Goal: Contribute content: Contribute content

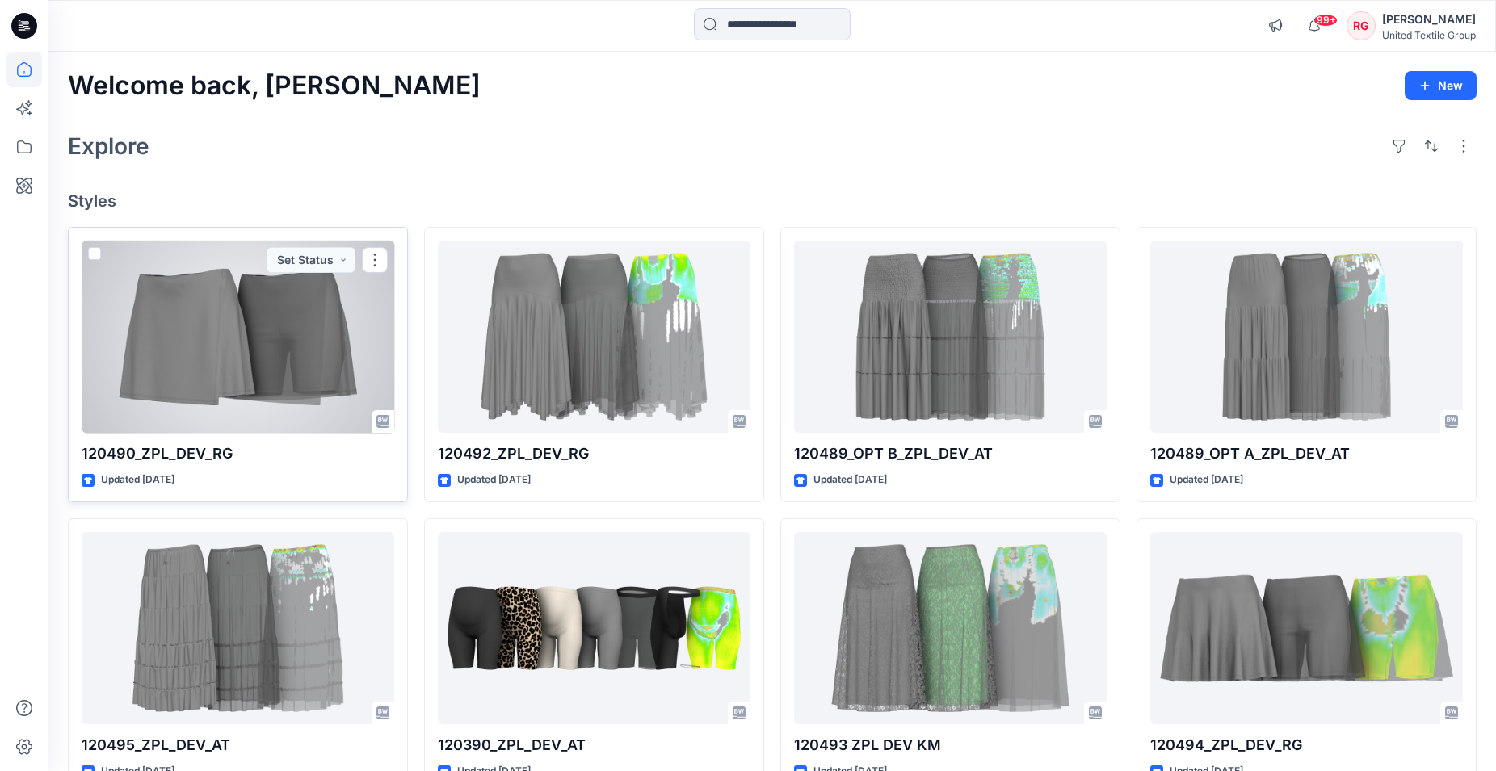
click at [270, 360] on div at bounding box center [238, 337] width 313 height 193
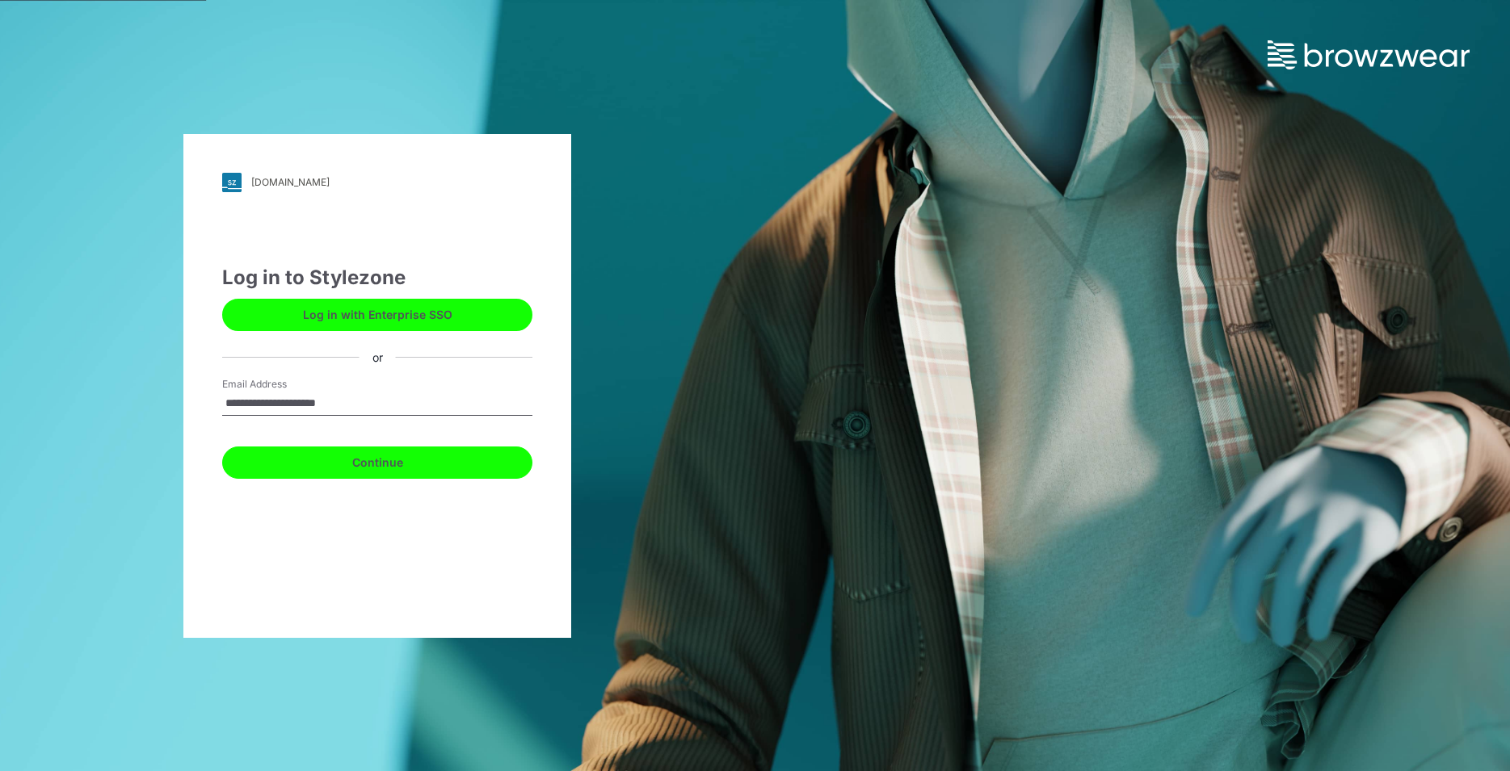
click at [385, 465] on button "Continue" at bounding box center [377, 463] width 310 height 32
click at [378, 462] on button "Continue" at bounding box center [377, 463] width 310 height 32
click at [388, 465] on button "Continue" at bounding box center [377, 463] width 310 height 32
click at [386, 463] on button "Continue" at bounding box center [377, 463] width 310 height 32
click at [382, 460] on button "Continue" at bounding box center [377, 463] width 310 height 32
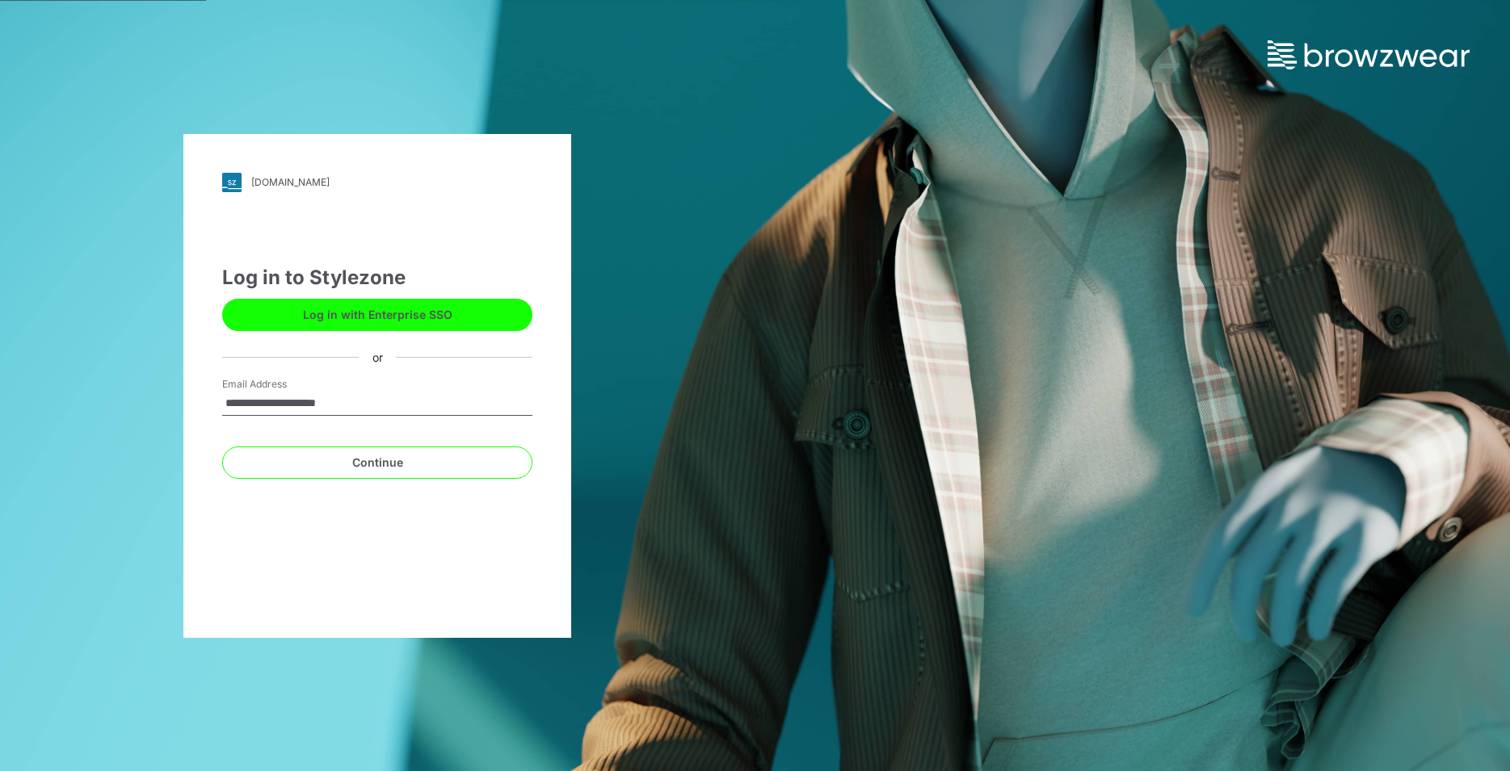
click at [355, 403] on input "**********" at bounding box center [377, 404] width 310 height 24
click at [362, 465] on button "Continue" at bounding box center [377, 463] width 310 height 32
click at [385, 463] on button "Continue" at bounding box center [377, 463] width 310 height 32
click at [385, 460] on button "Continue" at bounding box center [377, 463] width 310 height 32
click at [399, 464] on button "Continue" at bounding box center [377, 463] width 310 height 32
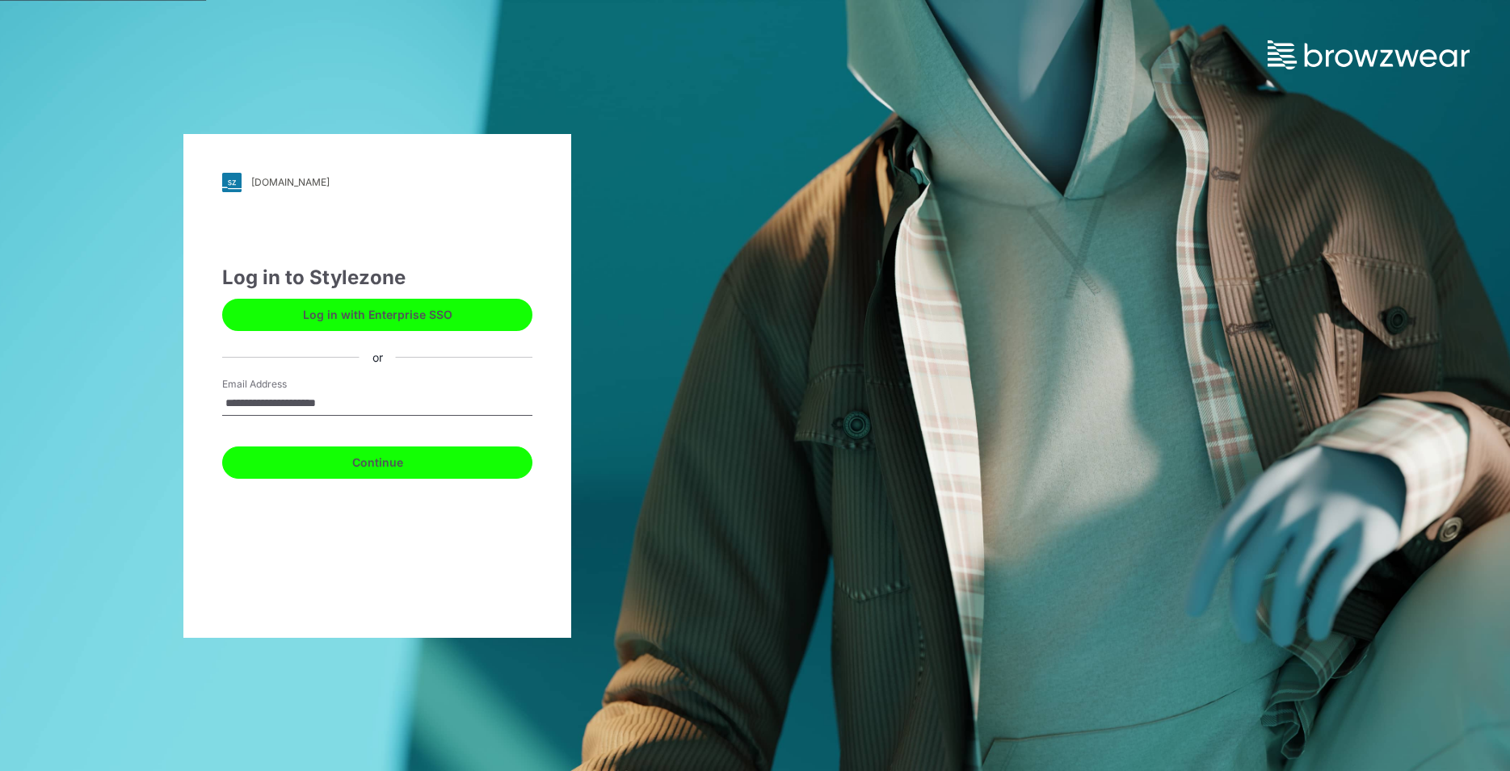
click at [362, 469] on button "Continue" at bounding box center [377, 463] width 310 height 32
click at [398, 317] on button "Log in with Enterprise SSO" at bounding box center [377, 315] width 310 height 32
click at [385, 469] on button "Continue" at bounding box center [377, 463] width 310 height 32
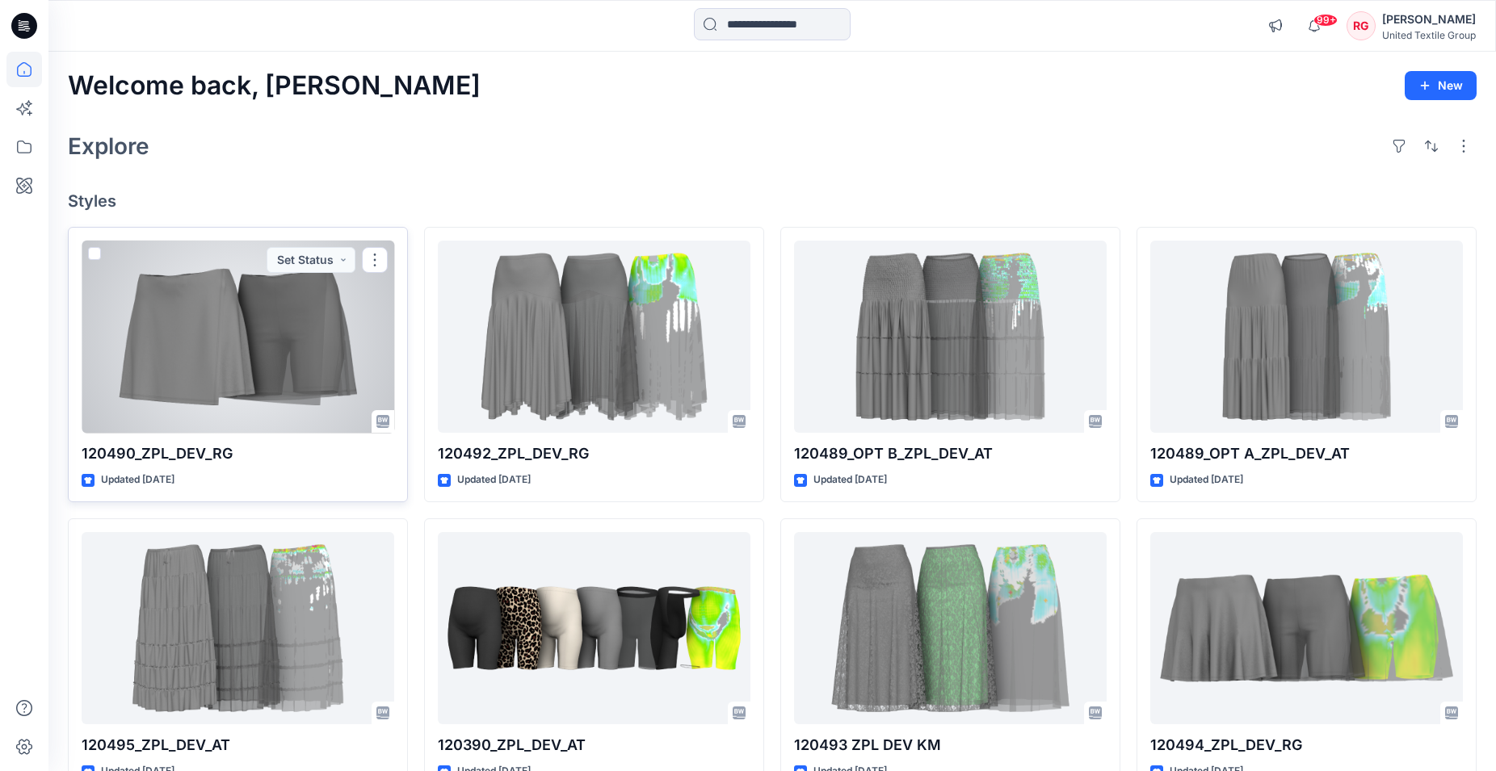
click at [272, 339] on div at bounding box center [238, 337] width 313 height 193
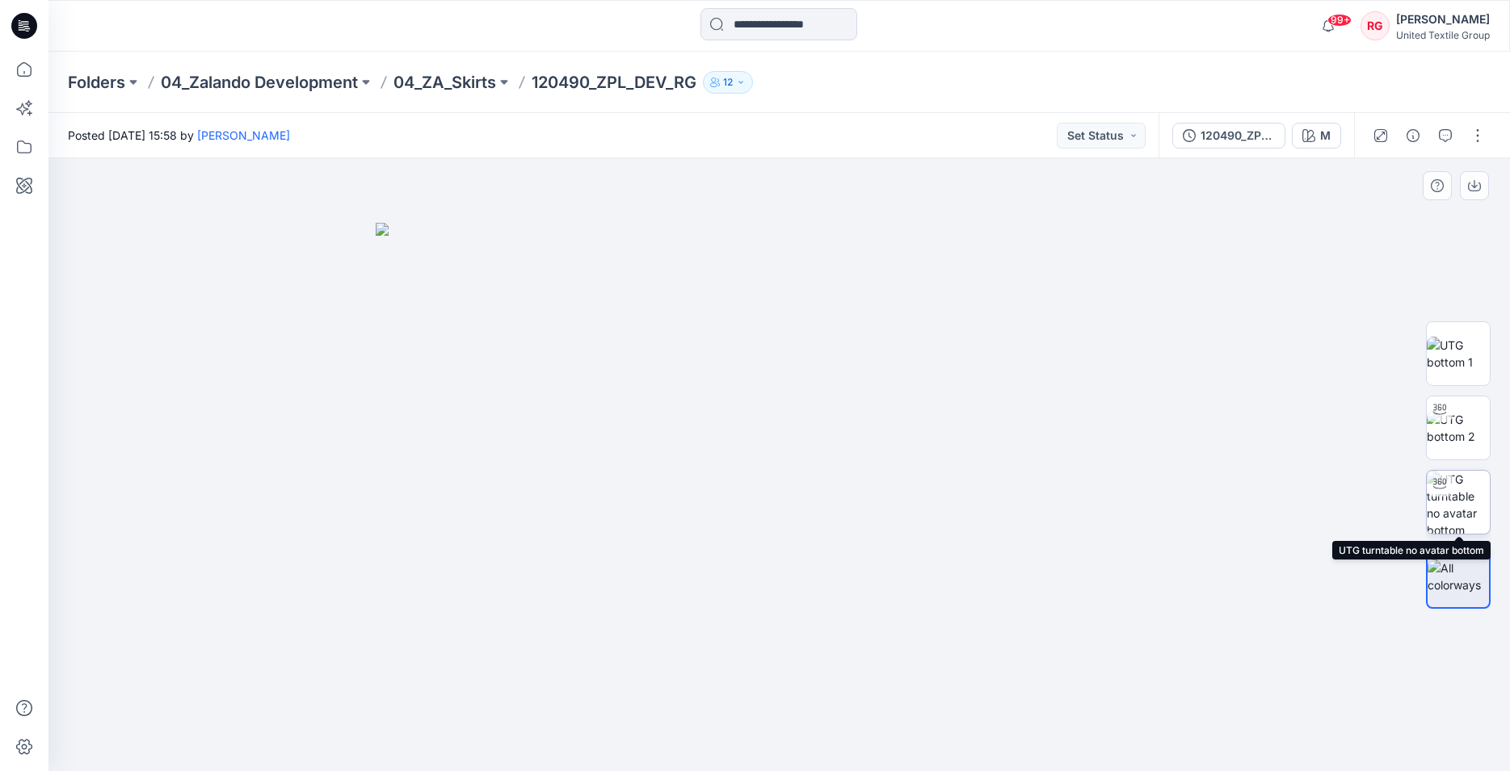
click at [1465, 498] on img at bounding box center [1458, 502] width 63 height 63
drag, startPoint x: 805, startPoint y: 475, endPoint x: 797, endPoint y: 487, distance: 15.0
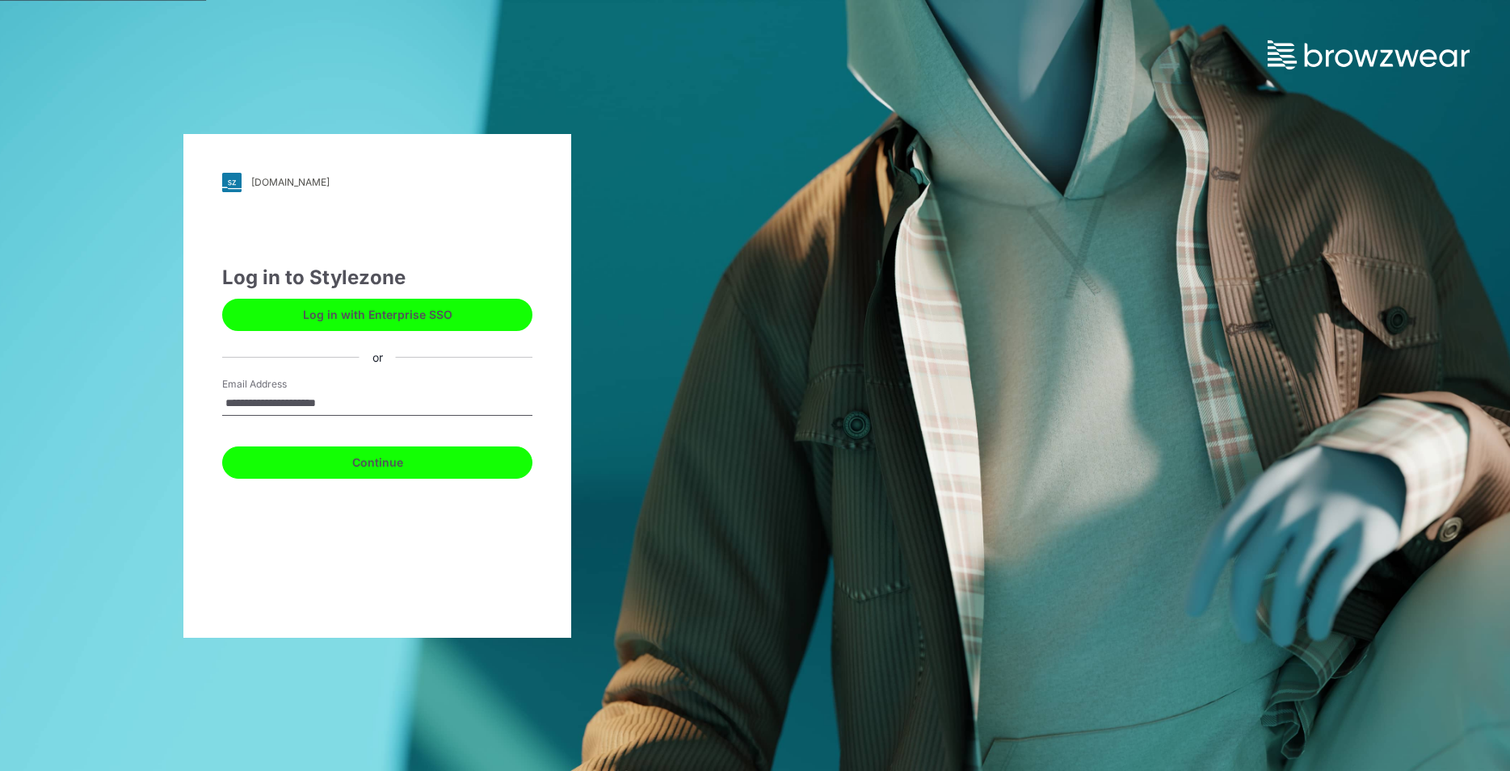
click at [390, 464] on button "Continue" at bounding box center [377, 463] width 310 height 32
click at [380, 467] on button "Continue" at bounding box center [377, 463] width 310 height 32
click at [400, 463] on button "Continue" at bounding box center [377, 463] width 310 height 32
click at [820, 291] on div "**********" at bounding box center [755, 385] width 1510 height 771
click at [390, 465] on button "Continue" at bounding box center [377, 463] width 310 height 32
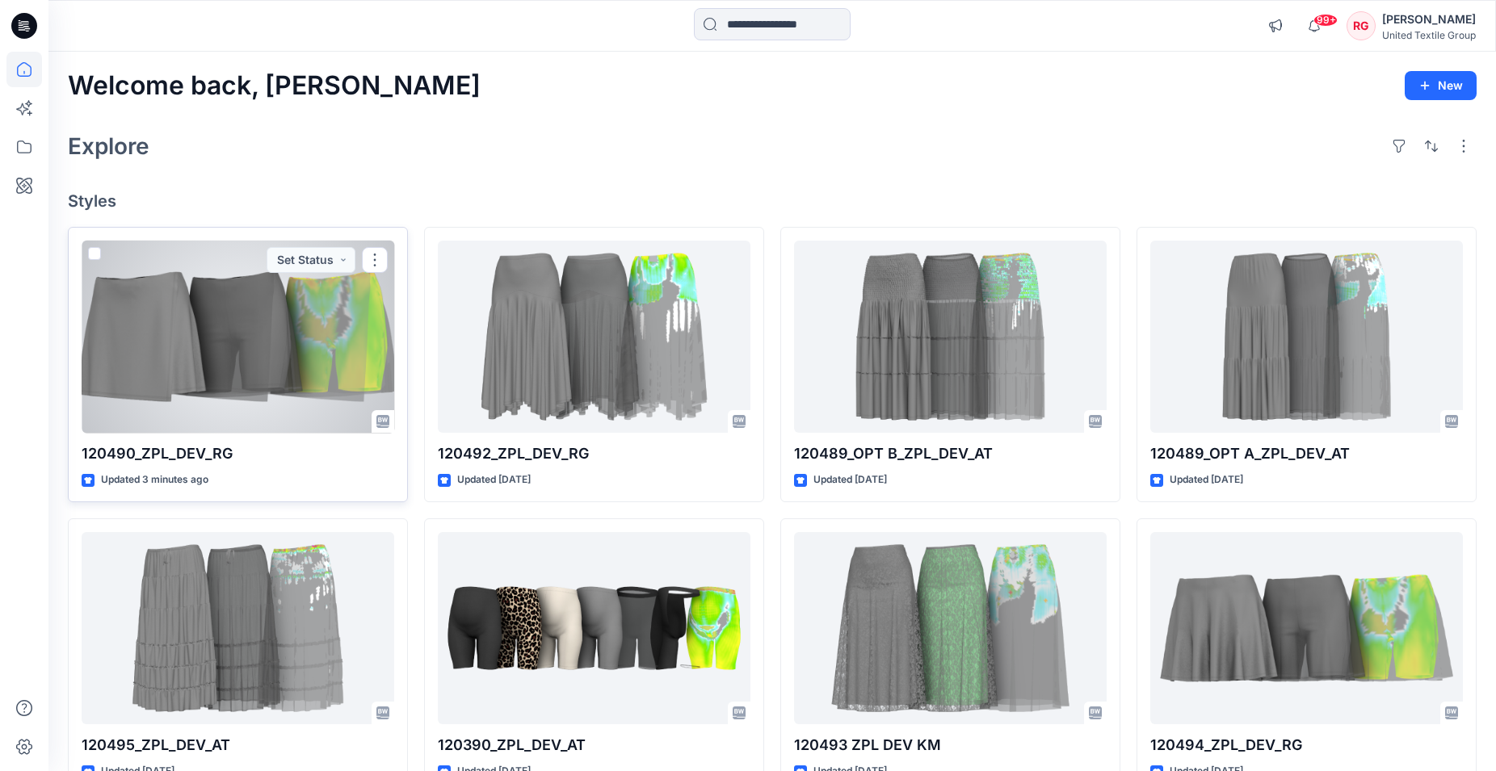
click at [289, 356] on div at bounding box center [238, 337] width 313 height 193
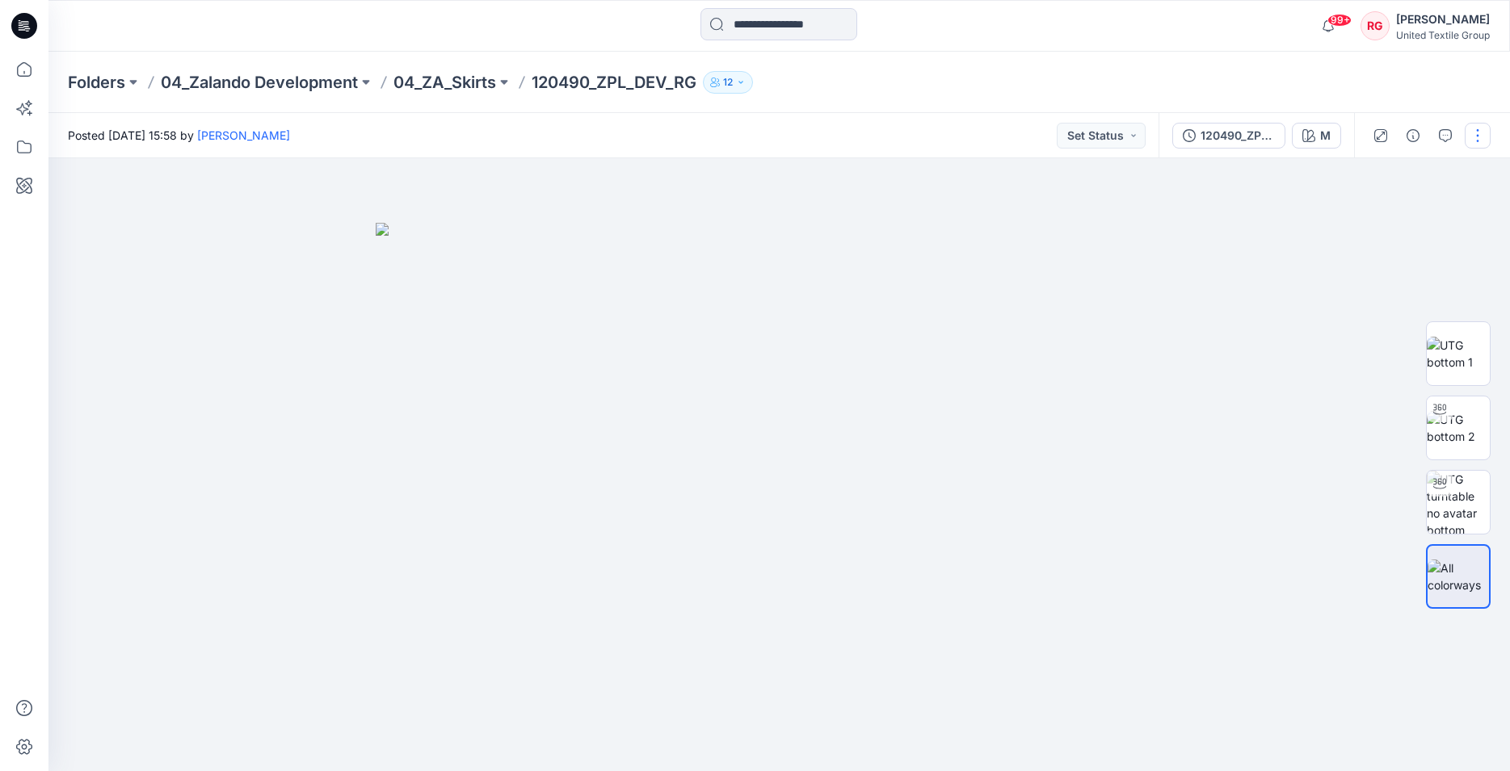
click at [1478, 134] on button "button" at bounding box center [1478, 136] width 26 height 26
click at [1378, 216] on p "Edit" at bounding box center [1374, 218] width 20 height 17
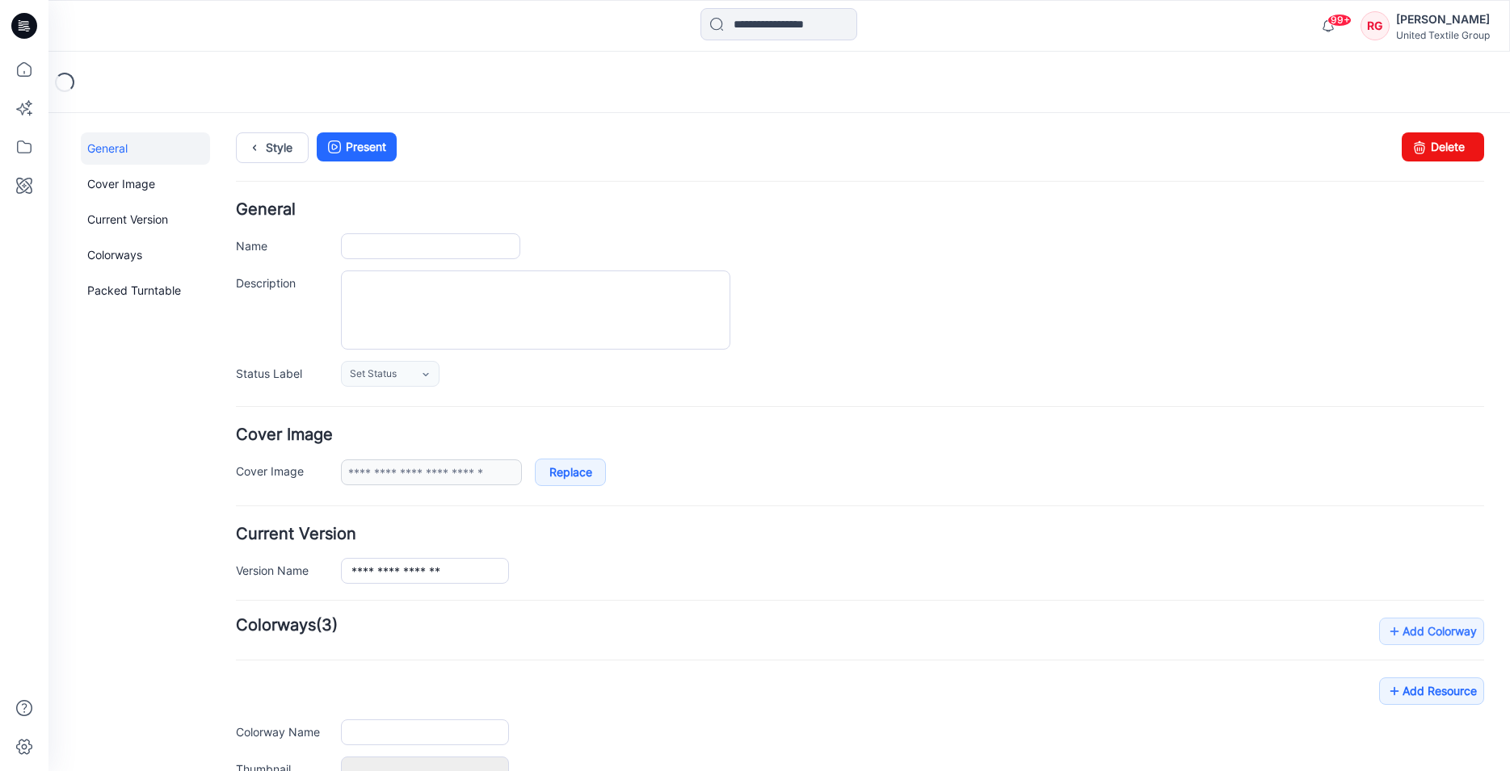
type input "**********"
type input "*"
type input "**********"
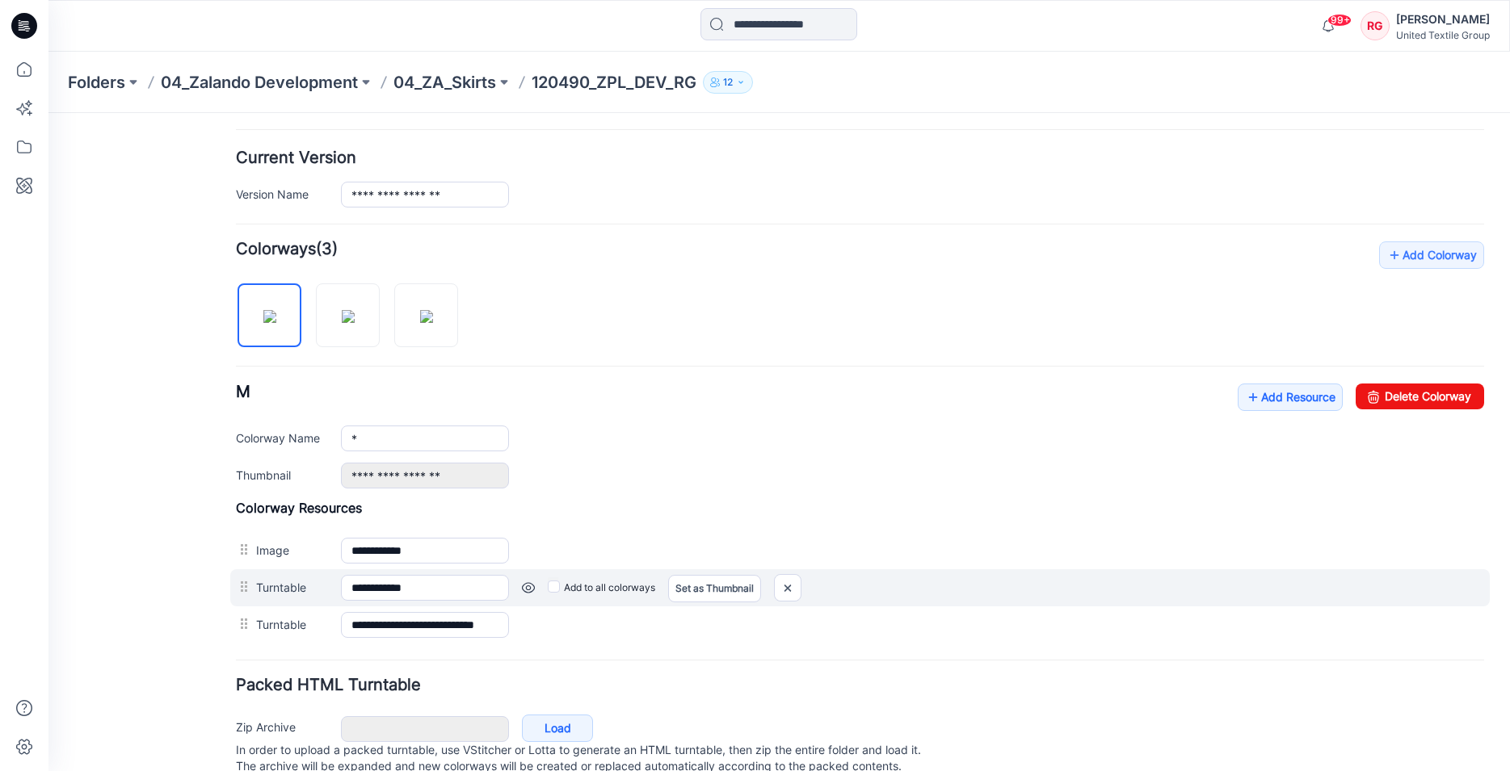
scroll to position [412, 0]
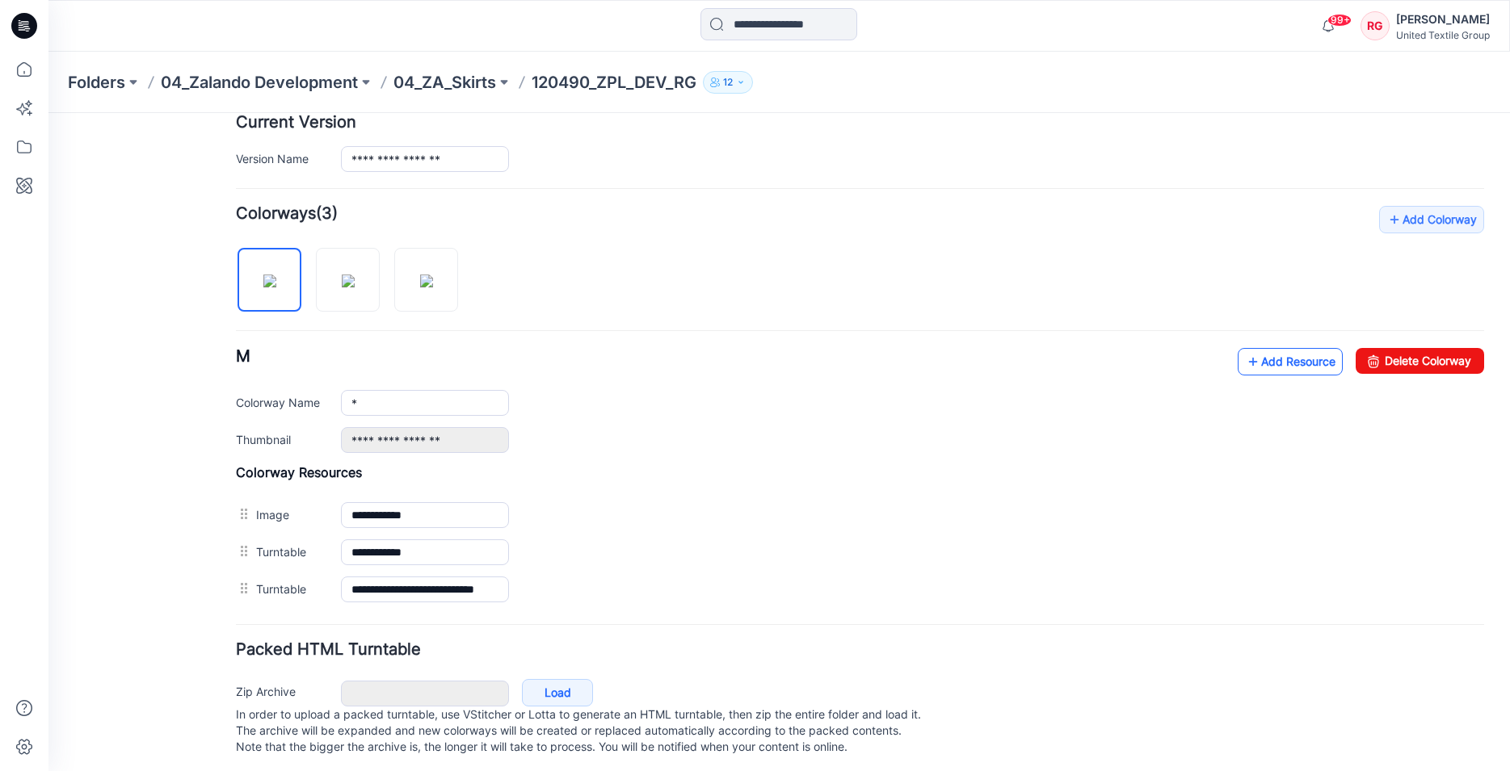
click at [1266, 363] on link "Add Resource" at bounding box center [1290, 361] width 105 height 27
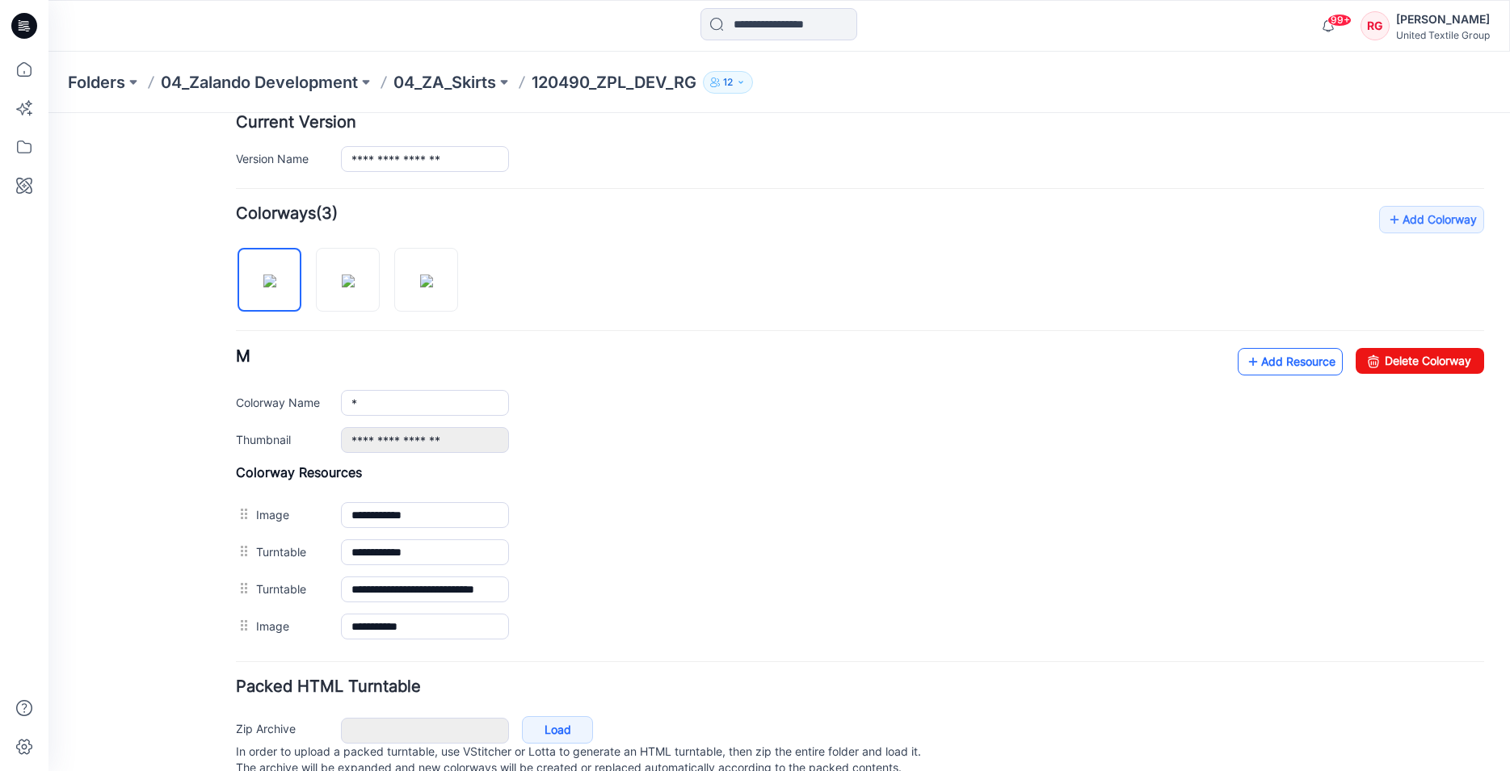
click at [1287, 362] on link "Add Resource" at bounding box center [1290, 361] width 105 height 27
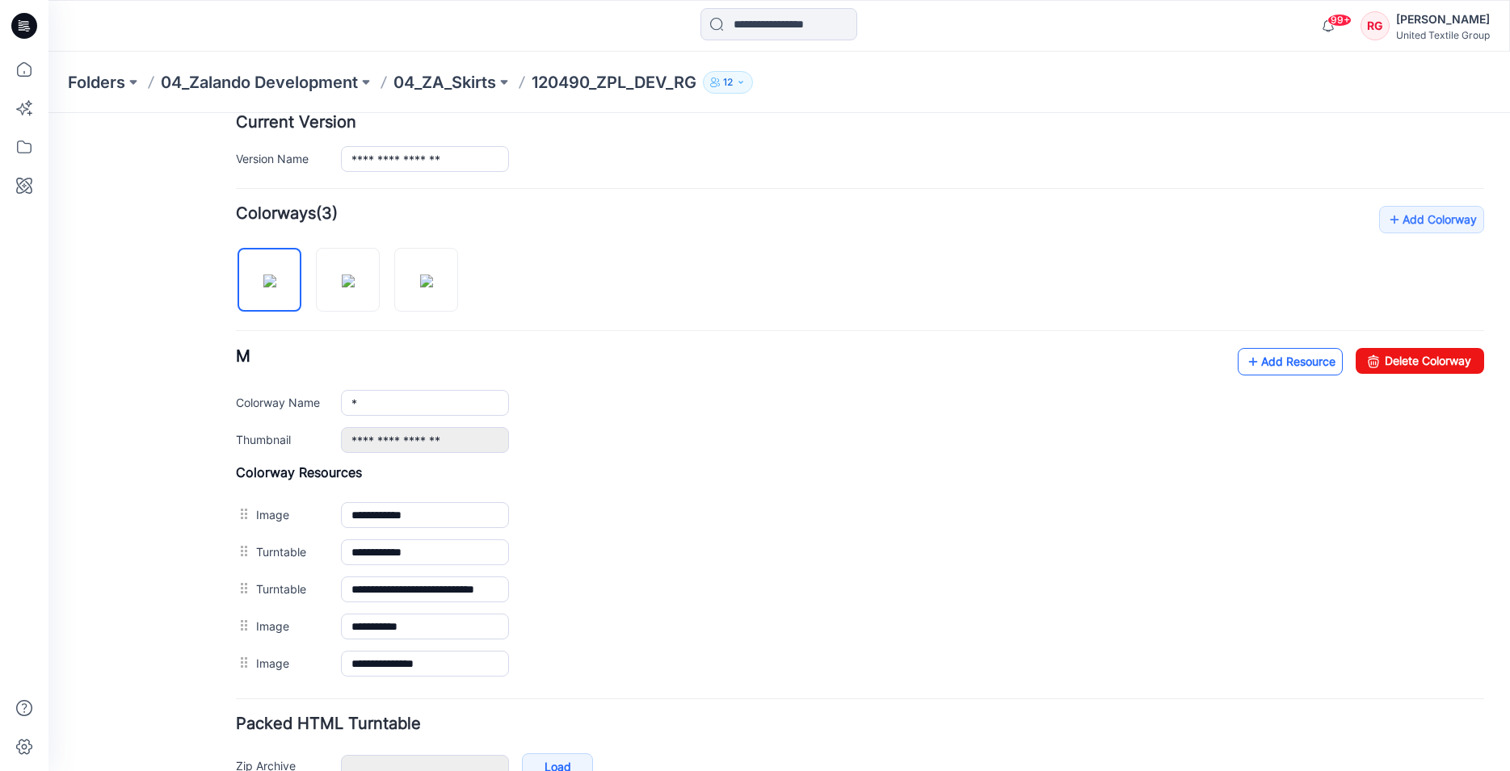
click at [1288, 363] on link "Add Resource" at bounding box center [1290, 361] width 105 height 27
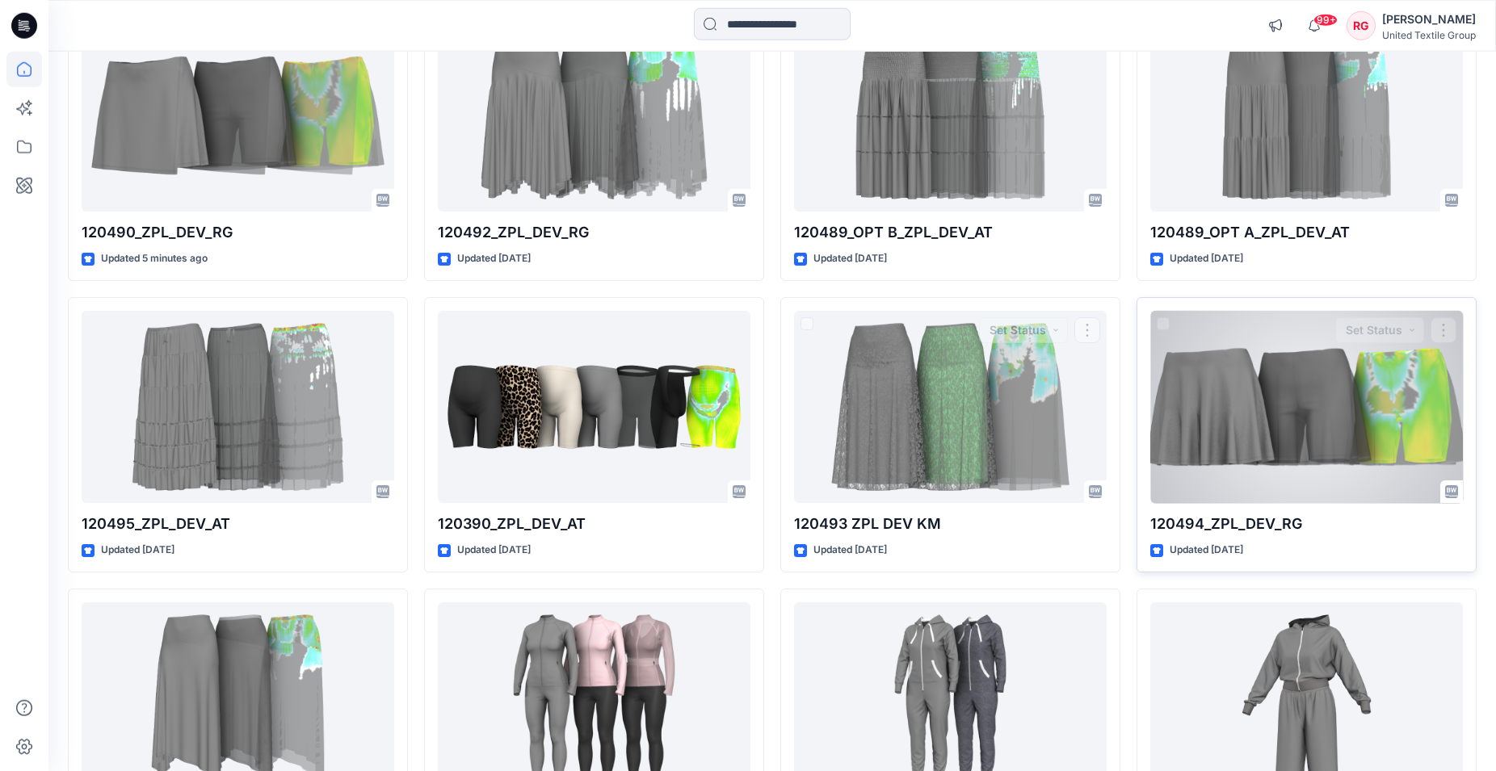
scroll to position [247, 0]
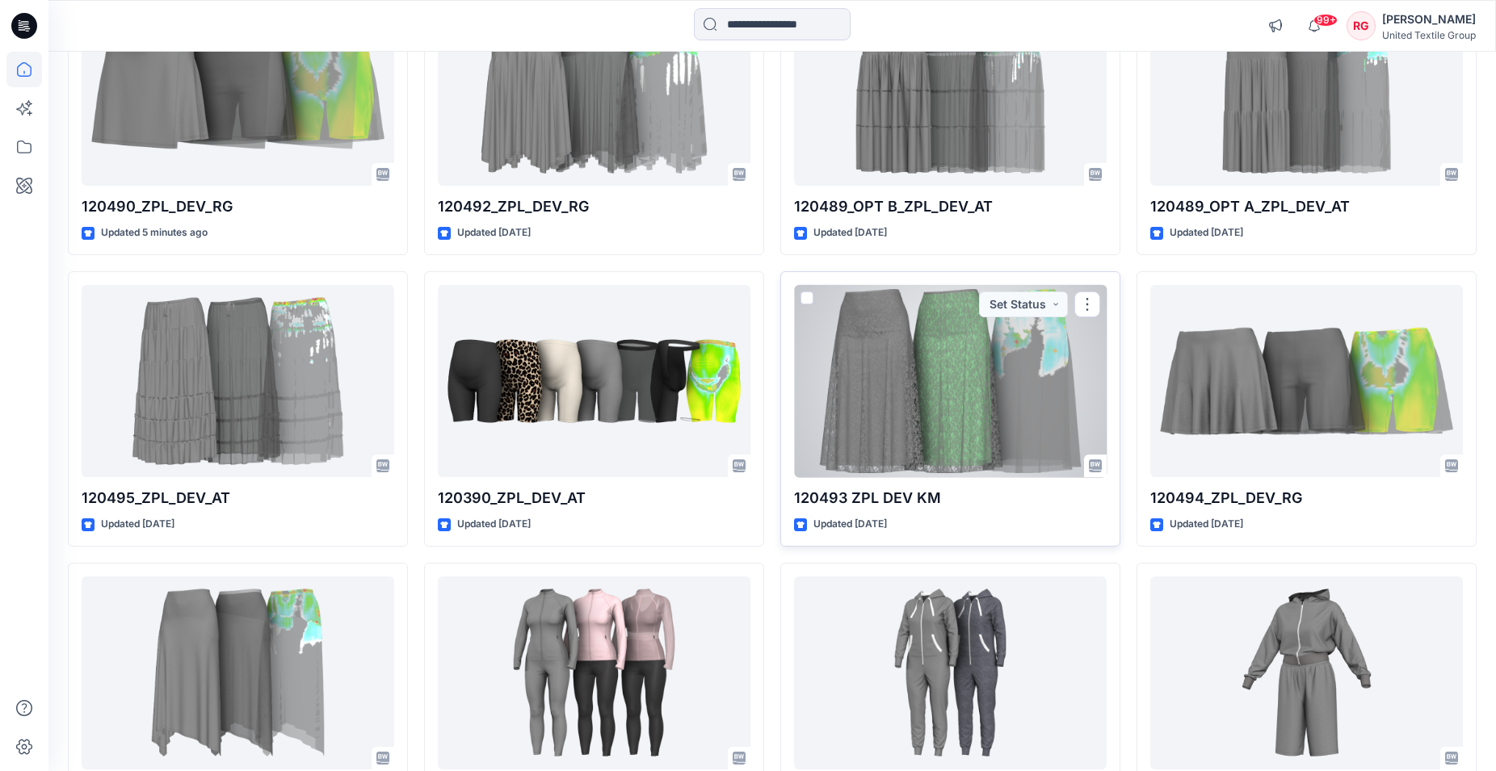
click at [1032, 431] on div at bounding box center [950, 381] width 313 height 193
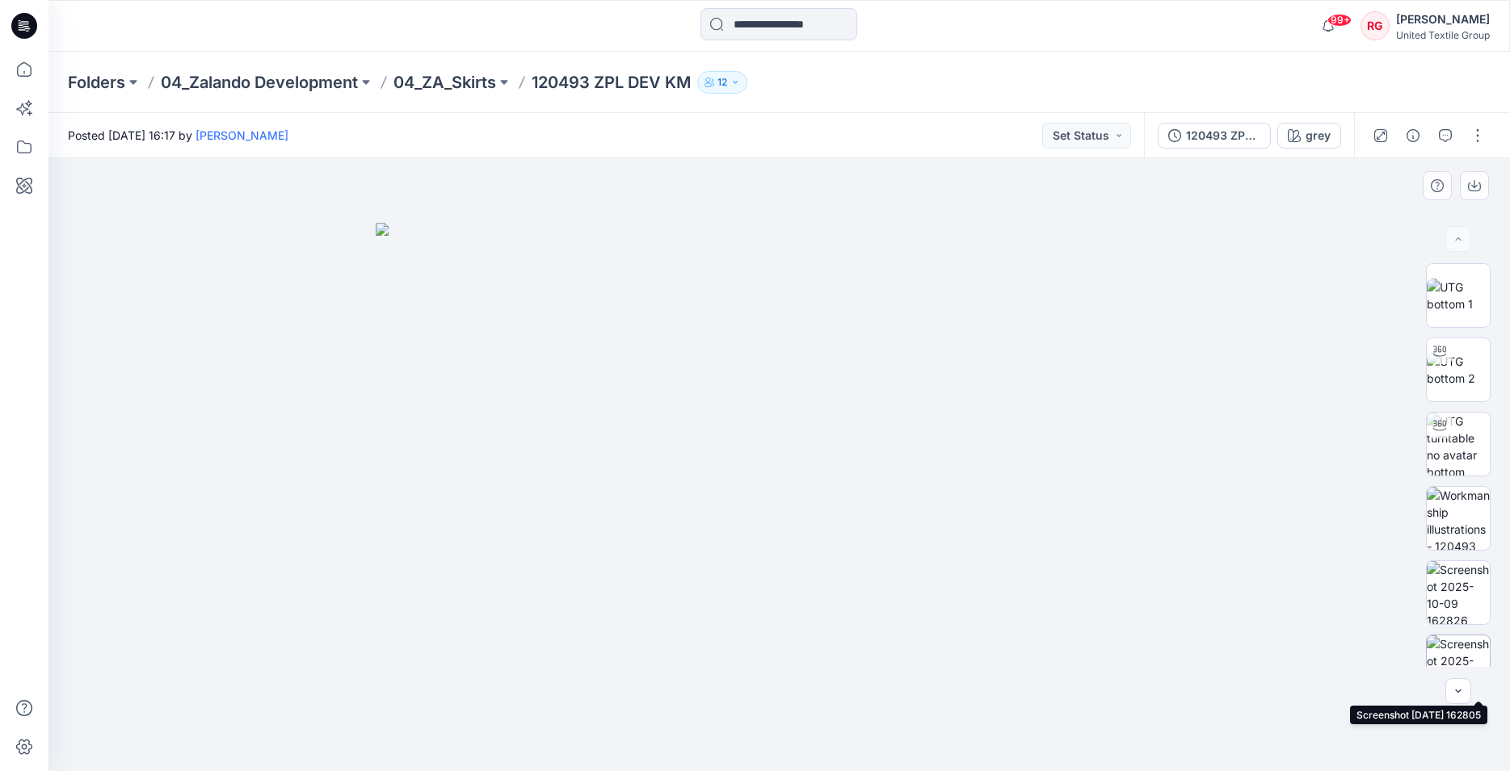
click at [1453, 653] on img at bounding box center [1458, 667] width 63 height 63
click at [1457, 531] on img at bounding box center [1458, 518] width 63 height 63
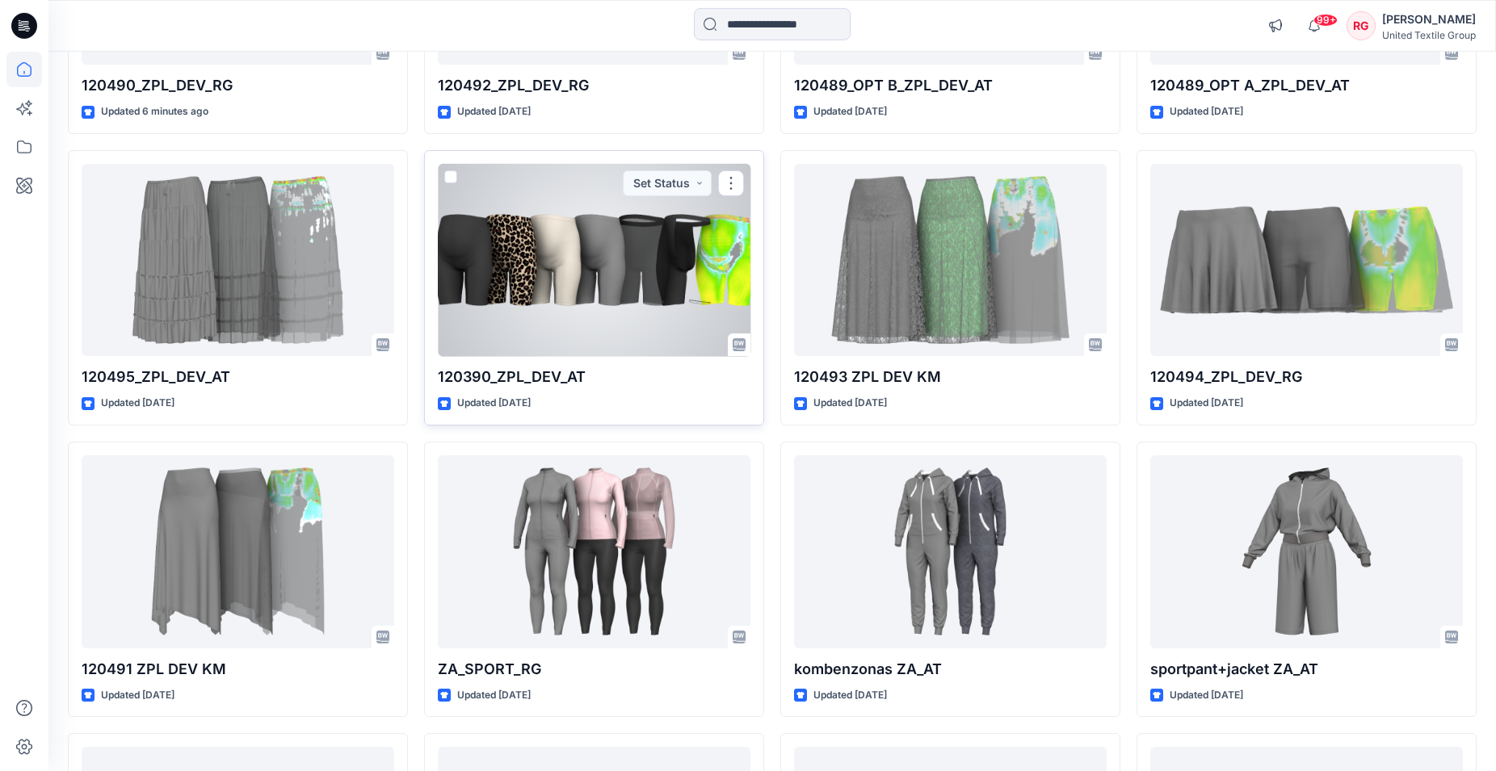
scroll to position [494, 0]
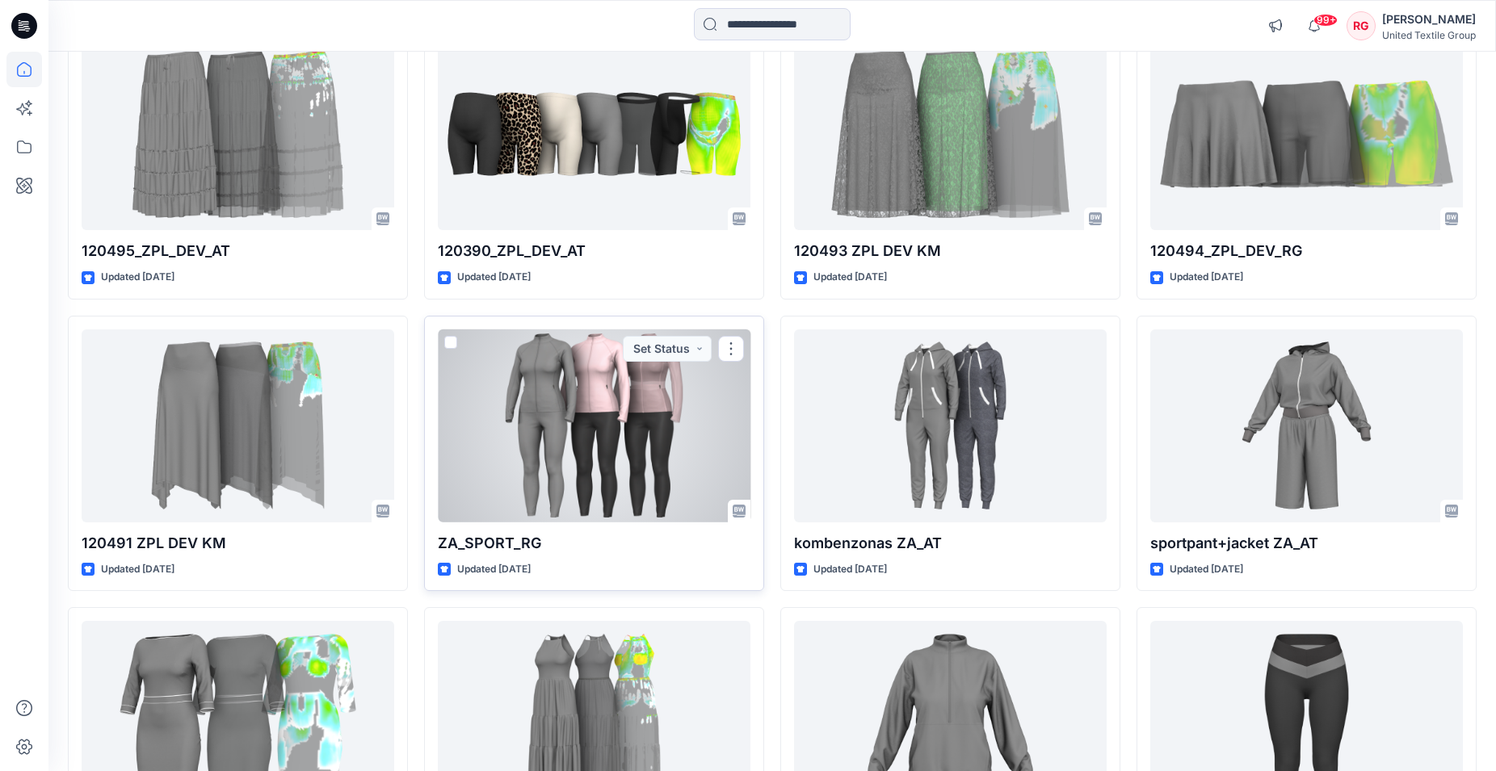
click at [620, 392] on div at bounding box center [594, 426] width 313 height 193
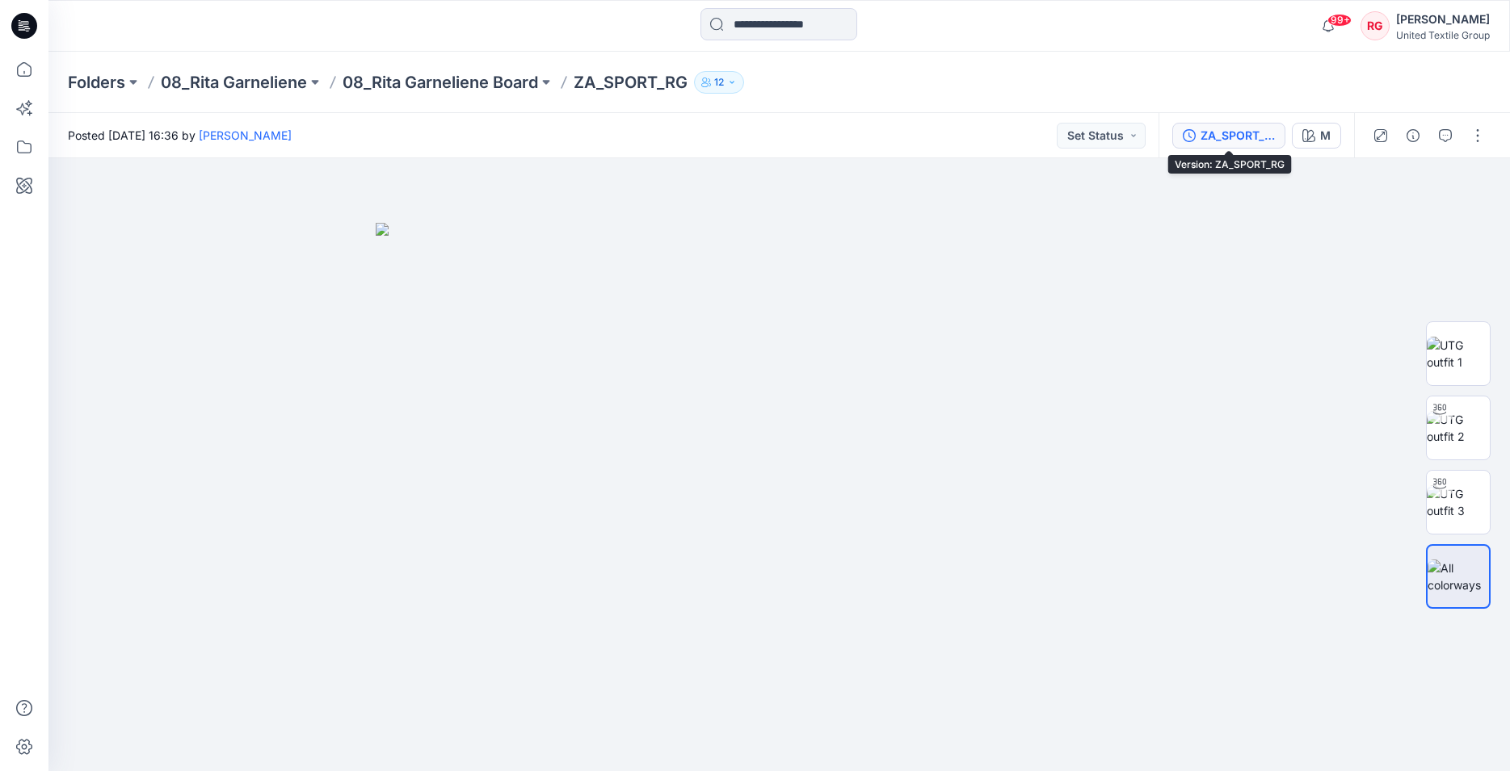
click at [1224, 137] on div "ZA_SPORT_RG" at bounding box center [1237, 136] width 74 height 18
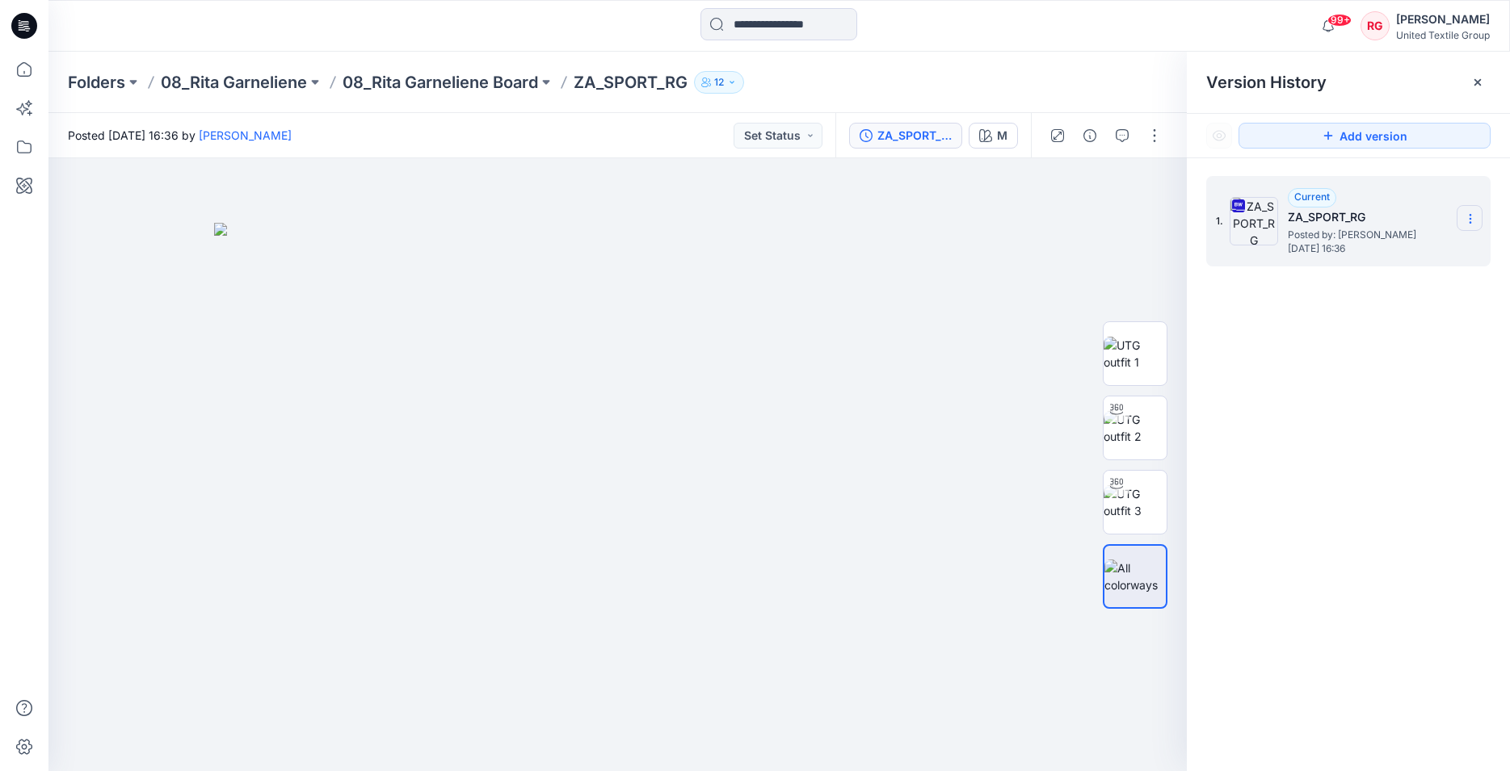
click at [1469, 221] on icon at bounding box center [1470, 218] width 13 height 13
drag, startPoint x: 899, startPoint y: 317, endPoint x: 334, endPoint y: 113, distance: 600.5
click at [898, 317] on img at bounding box center [618, 497] width 808 height 549
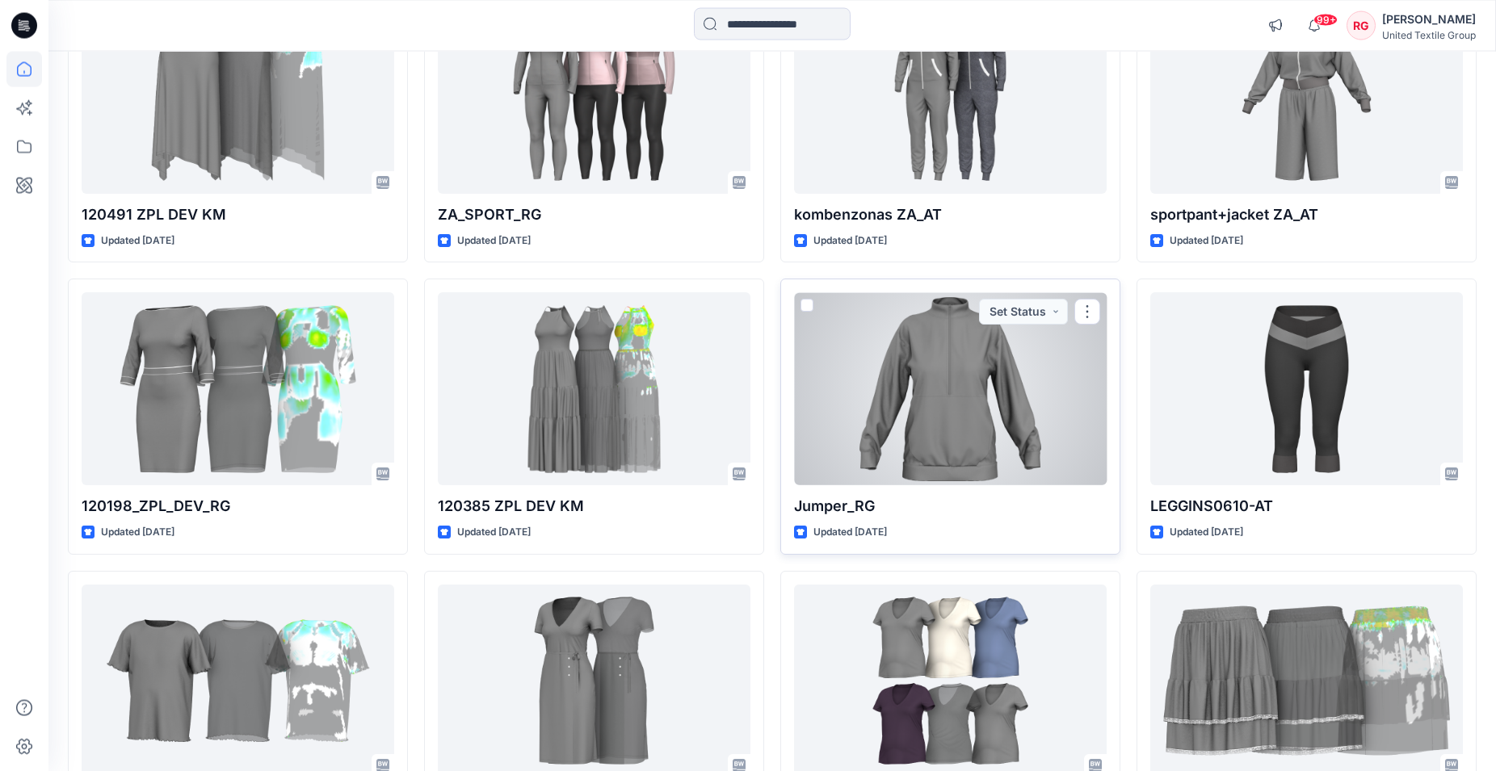
scroll to position [824, 0]
click at [992, 438] on div at bounding box center [950, 388] width 313 height 193
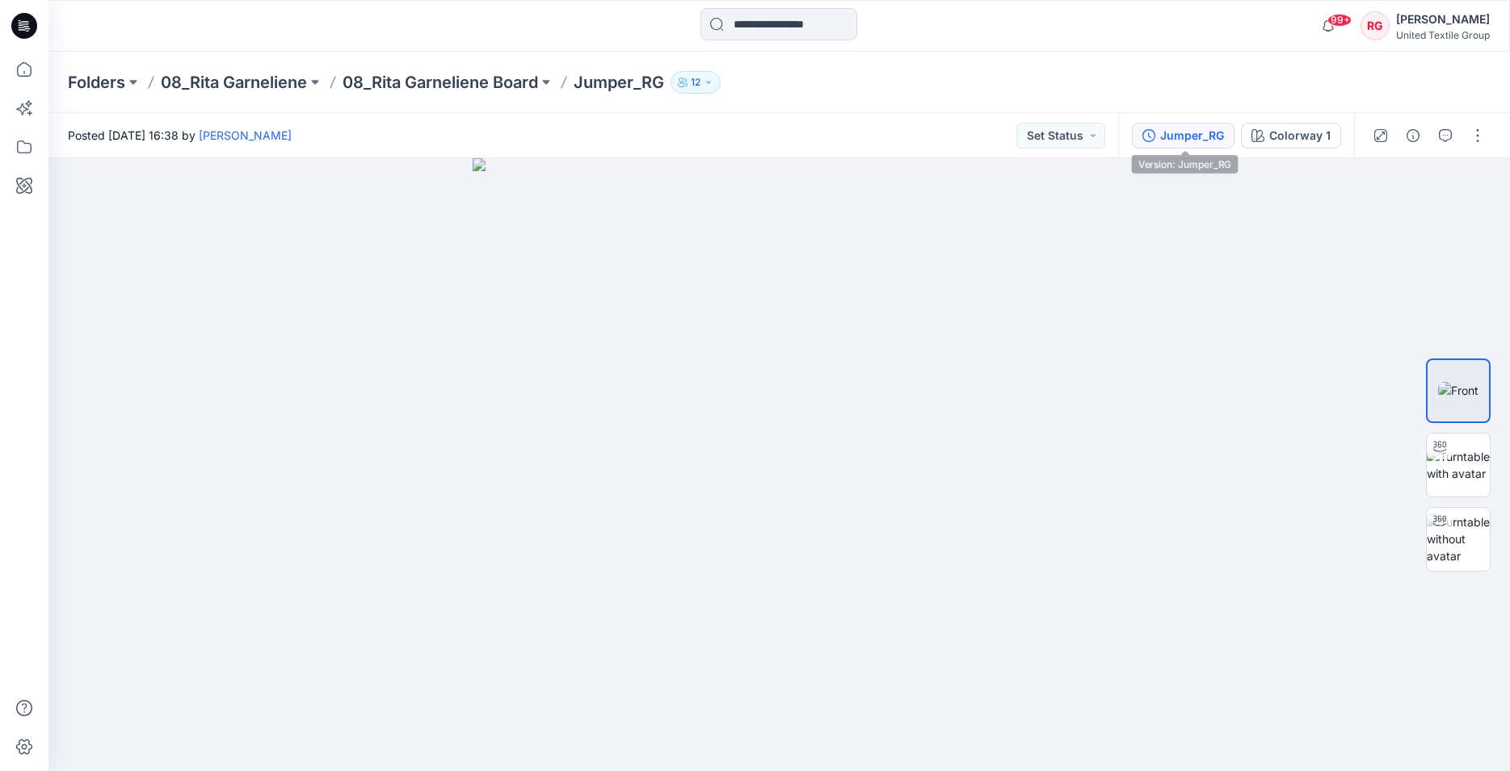
click at [1214, 137] on div "Jumper_RG" at bounding box center [1192, 136] width 64 height 18
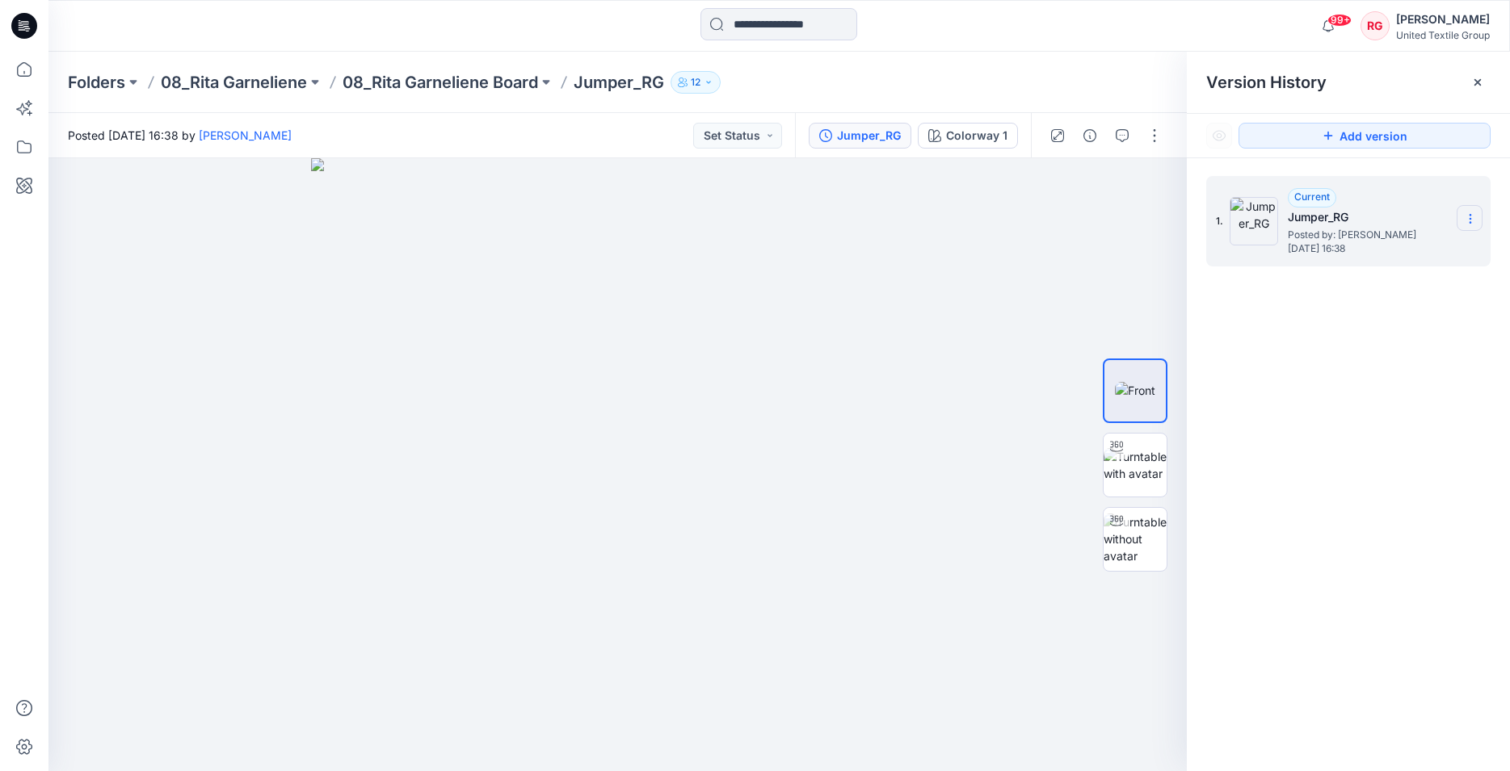
click at [1470, 221] on icon at bounding box center [1470, 218] width 13 height 13
click at [915, 317] on img at bounding box center [617, 464] width 613 height 613
click at [1473, 223] on icon at bounding box center [1470, 218] width 13 height 13
click at [960, 295] on div at bounding box center [617, 464] width 1138 height 613
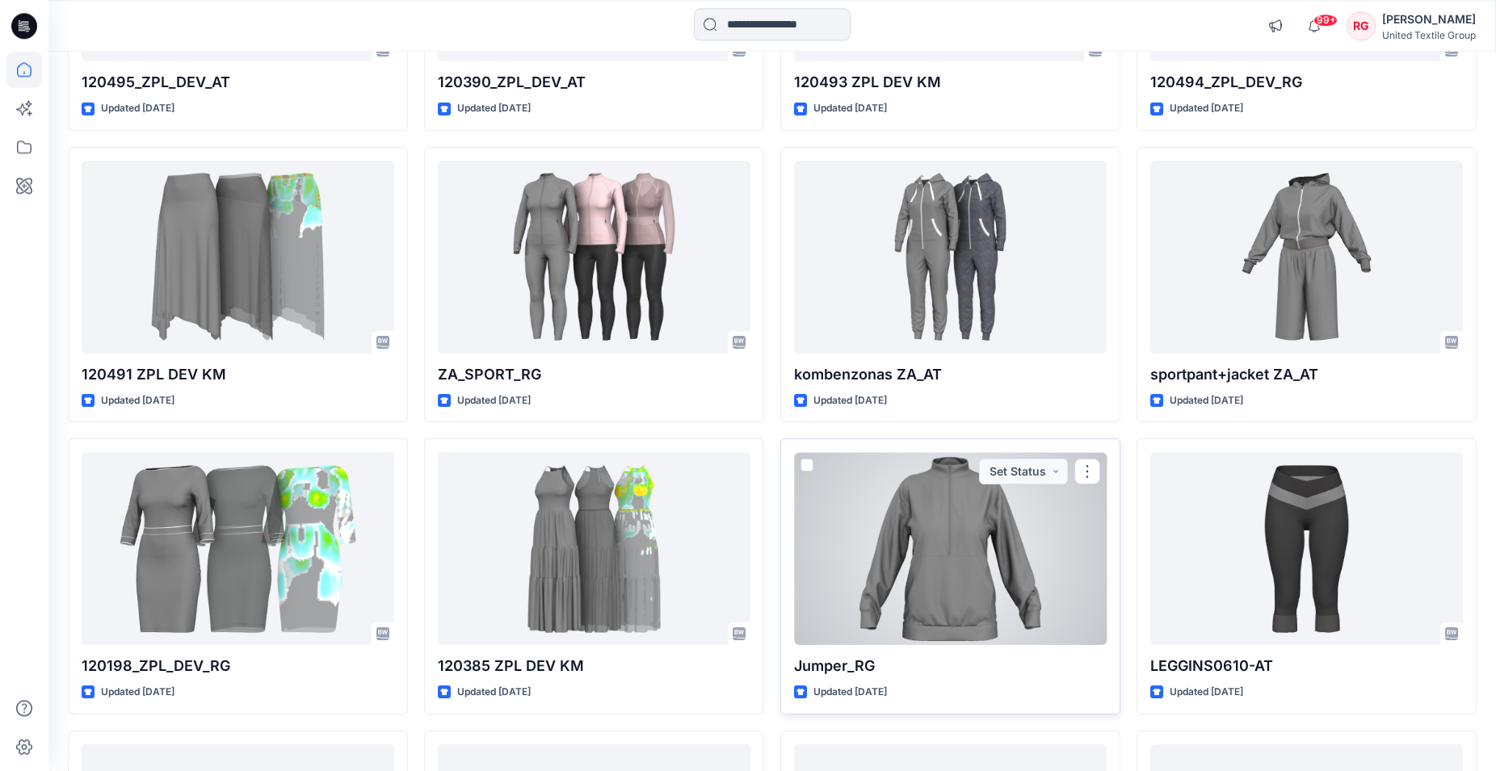
scroll to position [721, 0]
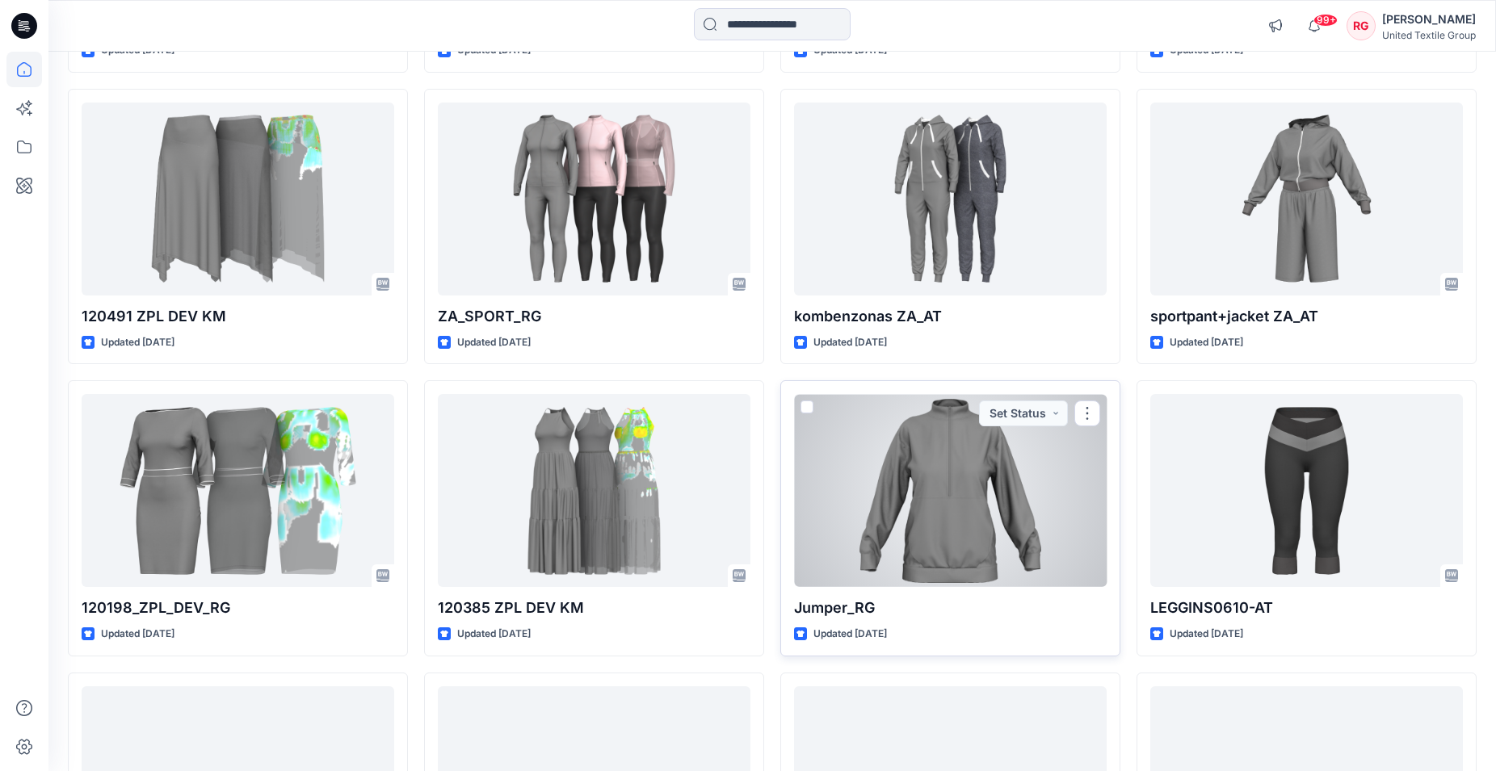
click at [976, 525] on div at bounding box center [950, 490] width 313 height 193
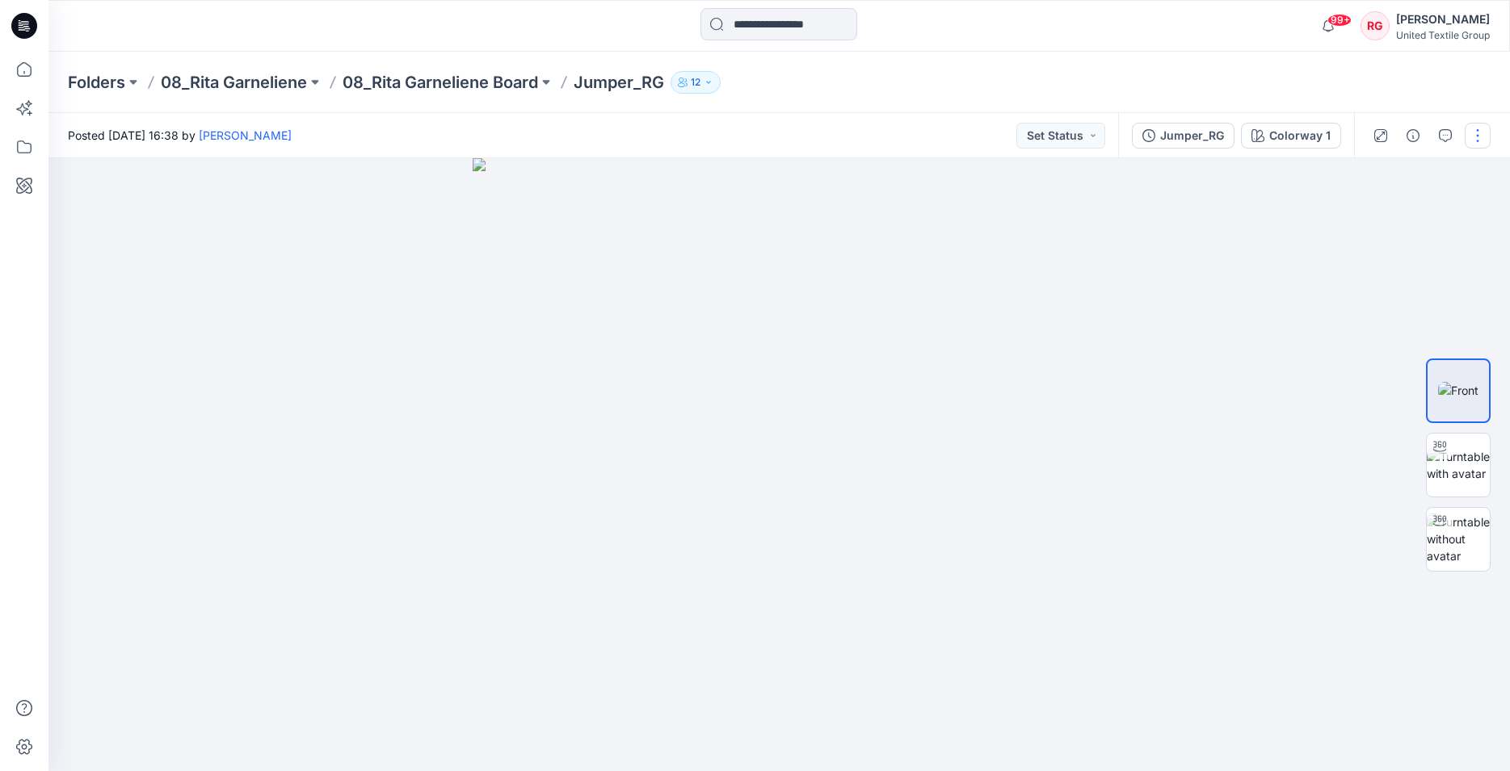
click at [1478, 132] on button "button" at bounding box center [1478, 136] width 26 height 26
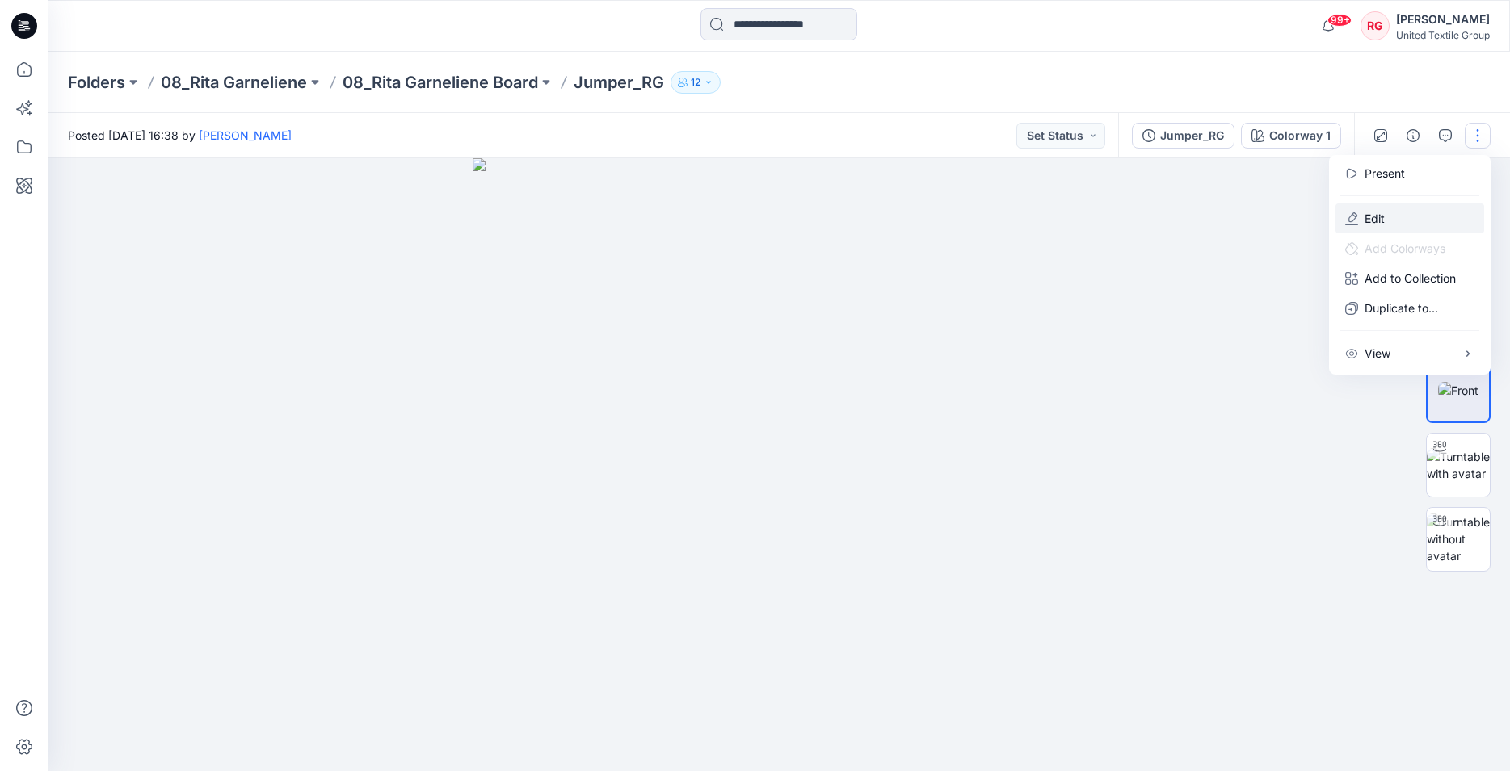
click at [1371, 225] on p "Edit" at bounding box center [1374, 218] width 20 height 17
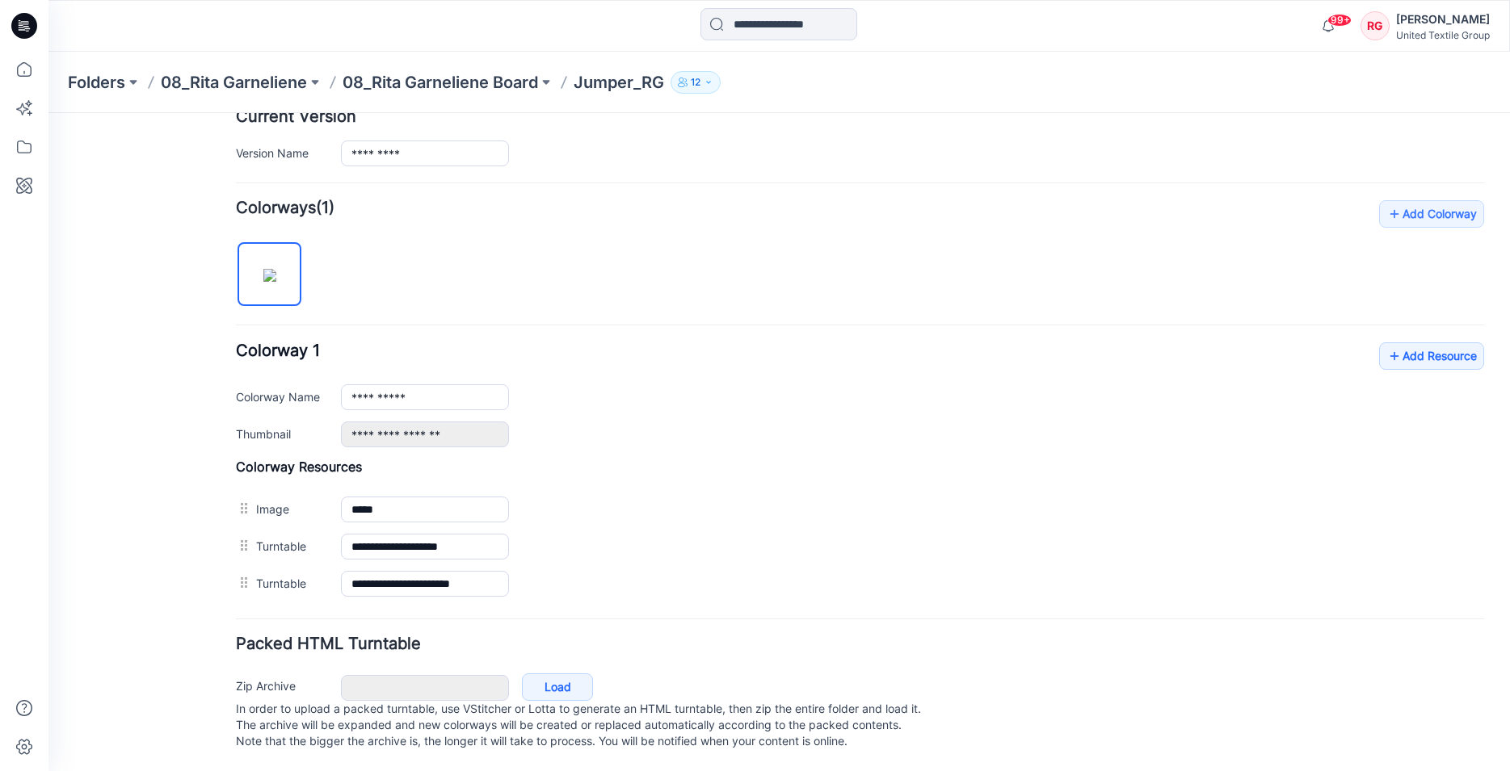
scroll to position [435, 0]
click at [1400, 343] on link "Add Resource" at bounding box center [1431, 356] width 105 height 27
